Goal: Task Accomplishment & Management: Use online tool/utility

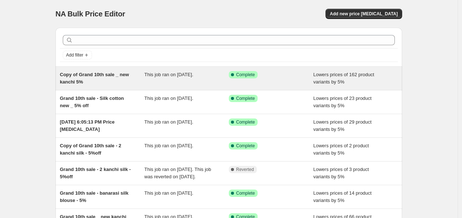
click at [126, 75] on span "Copy of Grand 10th sale _ new kanchi 5%" at bounding box center [94, 78] width 69 height 13
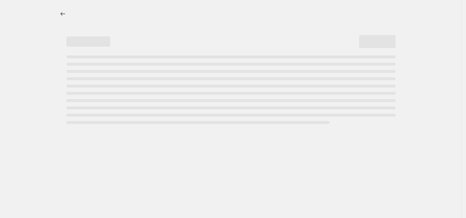
select select "percentage"
select select "collection"
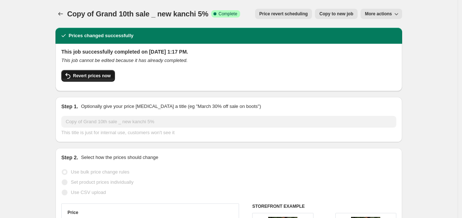
click at [94, 74] on span "Revert prices now" at bounding box center [92, 76] width 38 height 6
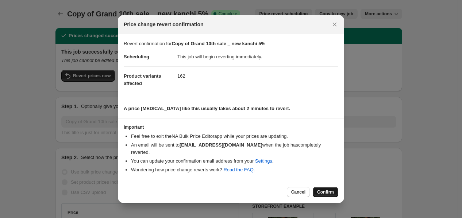
click at [323, 193] on button "Confirm" at bounding box center [326, 192] width 26 height 10
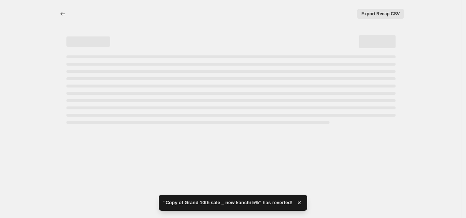
select select "percentage"
select select "collection"
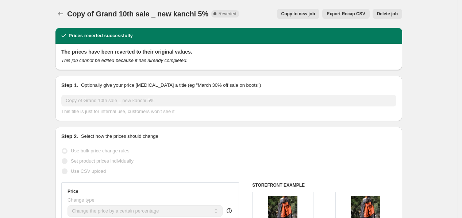
click at [291, 14] on span "Copy to new job" at bounding box center [298, 14] width 34 height 6
select select "percentage"
select select "collection"
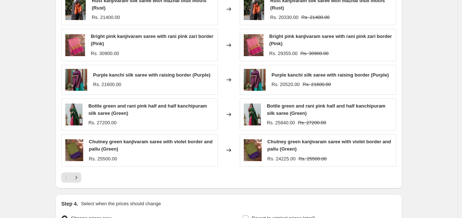
scroll to position [603, 0]
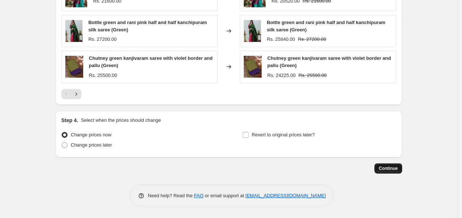
click at [383, 168] on span "Continue" at bounding box center [388, 169] width 19 height 6
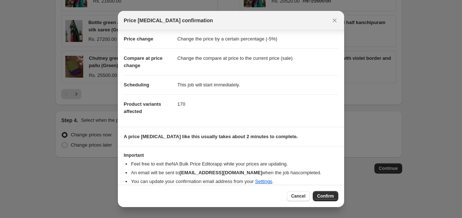
scroll to position [21, 0]
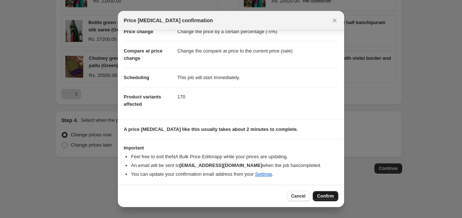
click at [334, 196] on span "Confirm" at bounding box center [325, 196] width 17 height 6
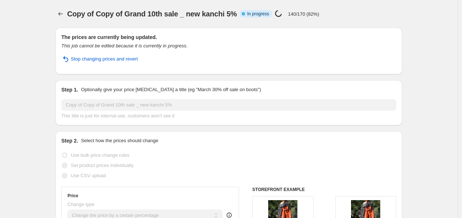
select select "percentage"
select select "collection"
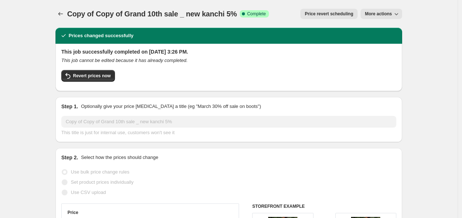
click at [57, 9] on div at bounding box center [61, 14] width 12 height 10
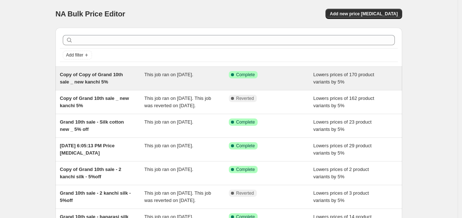
click at [141, 75] on div "Copy of Copy of Grand 10th sale _ new kanchi 5%" at bounding box center [102, 78] width 85 height 15
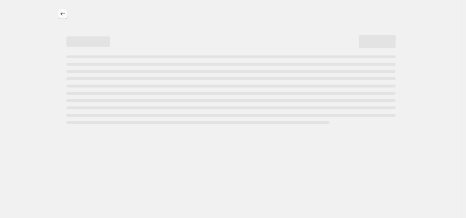
select select "percentage"
select select "collection"
select select "percentage"
select select "collection"
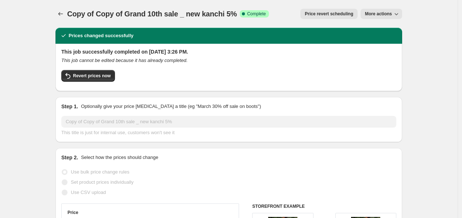
click at [346, 15] on span "Price revert scheduling" at bounding box center [329, 14] width 49 height 6
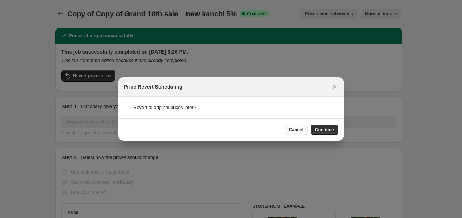
click at [298, 134] on button "Cancel" at bounding box center [296, 130] width 23 height 10
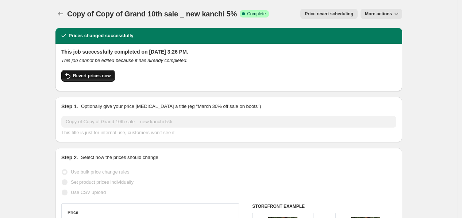
click at [94, 74] on span "Revert prices now" at bounding box center [92, 76] width 38 height 6
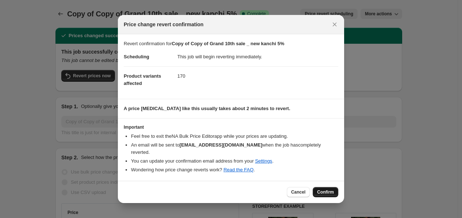
click at [320, 187] on button "Confirm" at bounding box center [326, 192] width 26 height 10
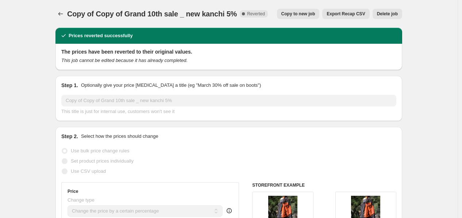
click at [296, 15] on span "Copy to new job" at bounding box center [298, 14] width 34 height 6
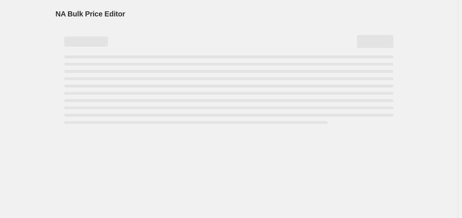
select select "percentage"
select select "collection"
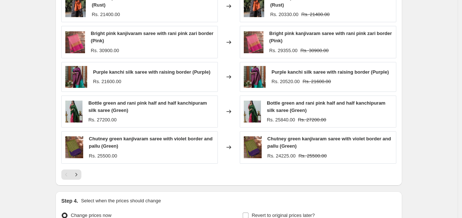
scroll to position [603, 0]
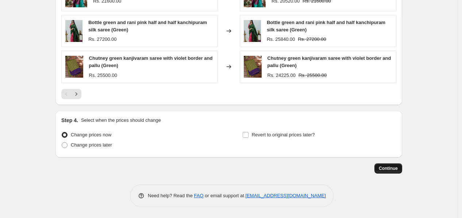
click at [390, 167] on span "Continue" at bounding box center [388, 169] width 19 height 6
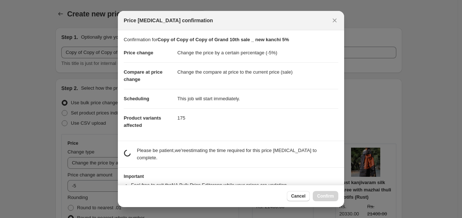
scroll to position [0, 0]
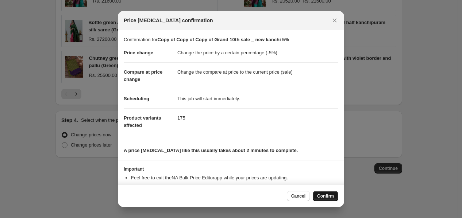
click at [326, 193] on span "Confirm" at bounding box center [325, 196] width 17 height 6
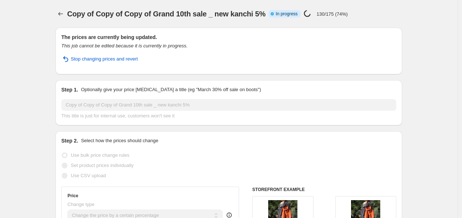
click at [64, 21] on div "Copy of Copy of Copy of Grand 10th sale _ new kanchi 5%. This page is ready Cop…" at bounding box center [228, 14] width 347 height 28
click at [64, 15] on icon "Price change jobs" at bounding box center [60, 13] width 7 height 7
